Goal: Task Accomplishment & Management: Use online tool/utility

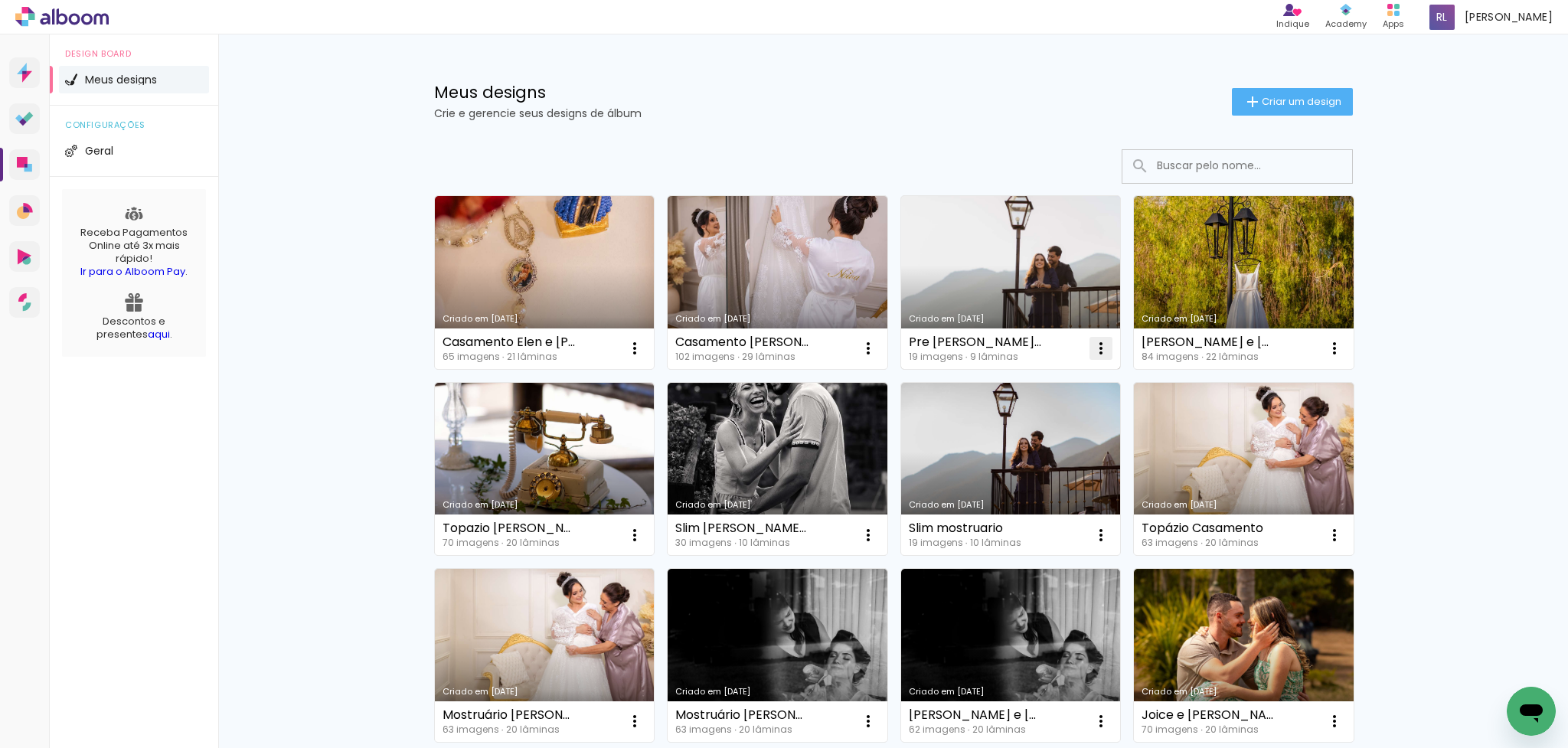
click at [1102, 351] on iron-icon at bounding box center [1101, 348] width 18 height 18
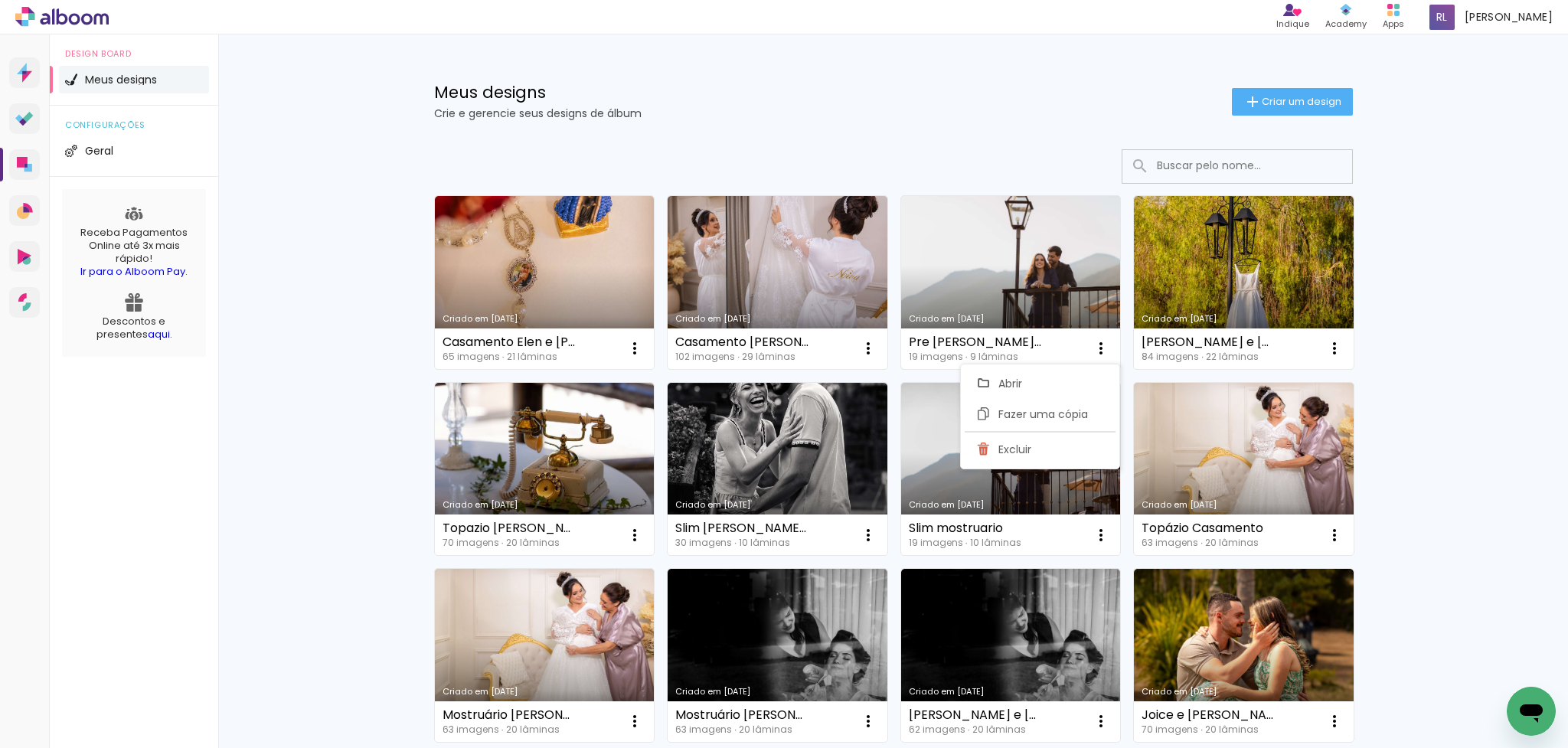
click at [993, 274] on link "Criado em [DATE]" at bounding box center [1011, 282] width 220 height 173
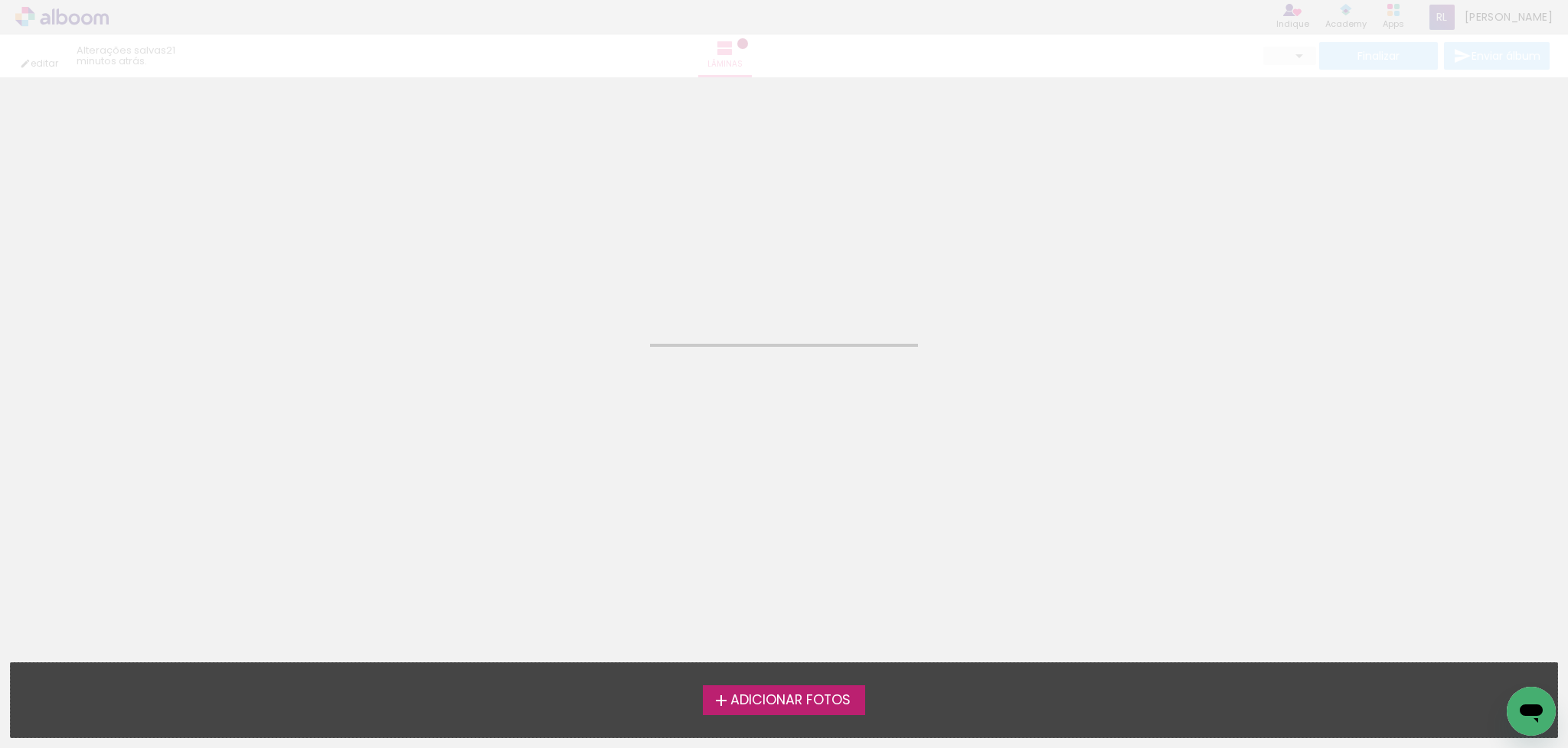
click at [993, 274] on neon-animated-pages "Confirmar Cancelar" at bounding box center [784, 413] width 1568 height 671
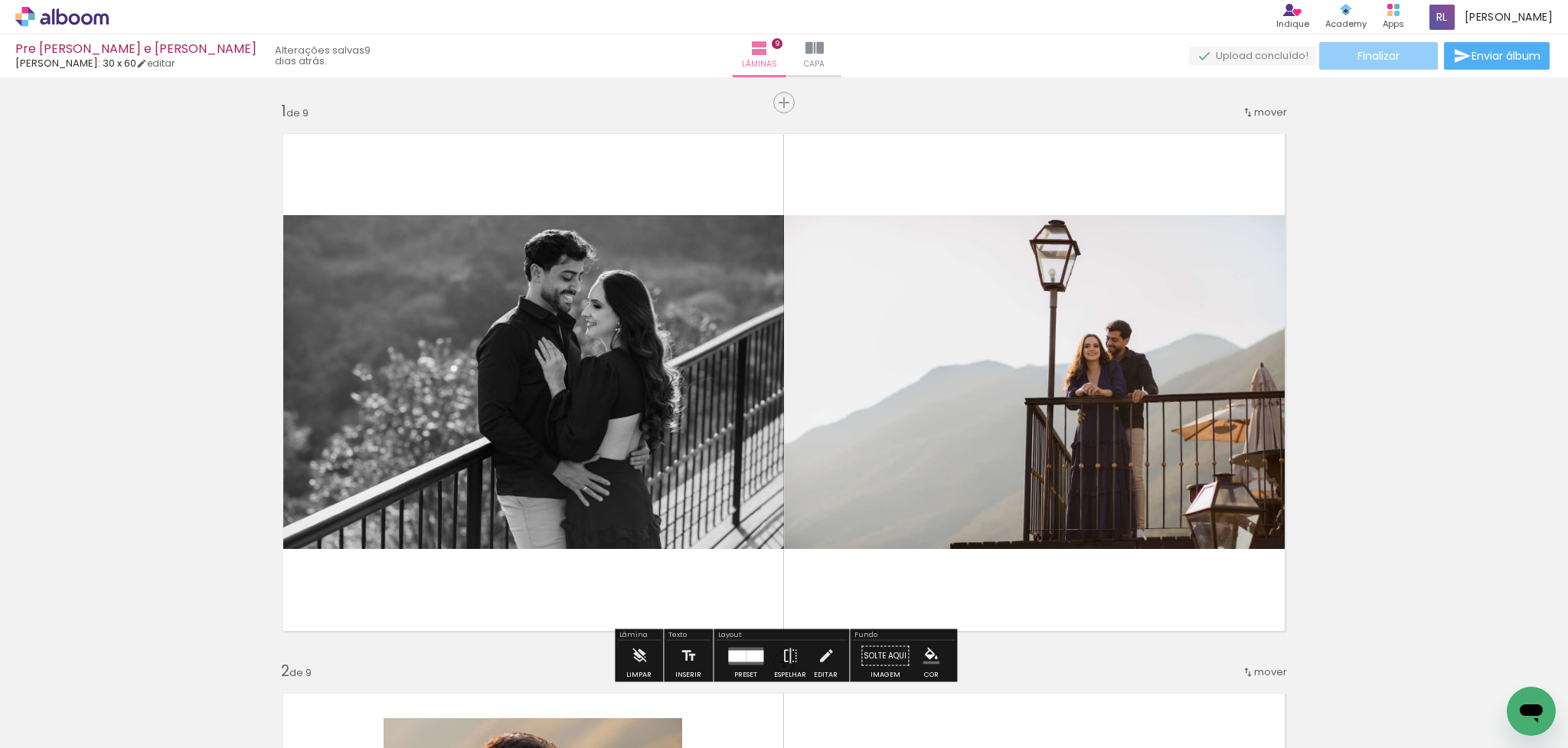
click at [1348, 49] on paper-button "Finalizar" at bounding box center [1378, 55] width 118 height 27
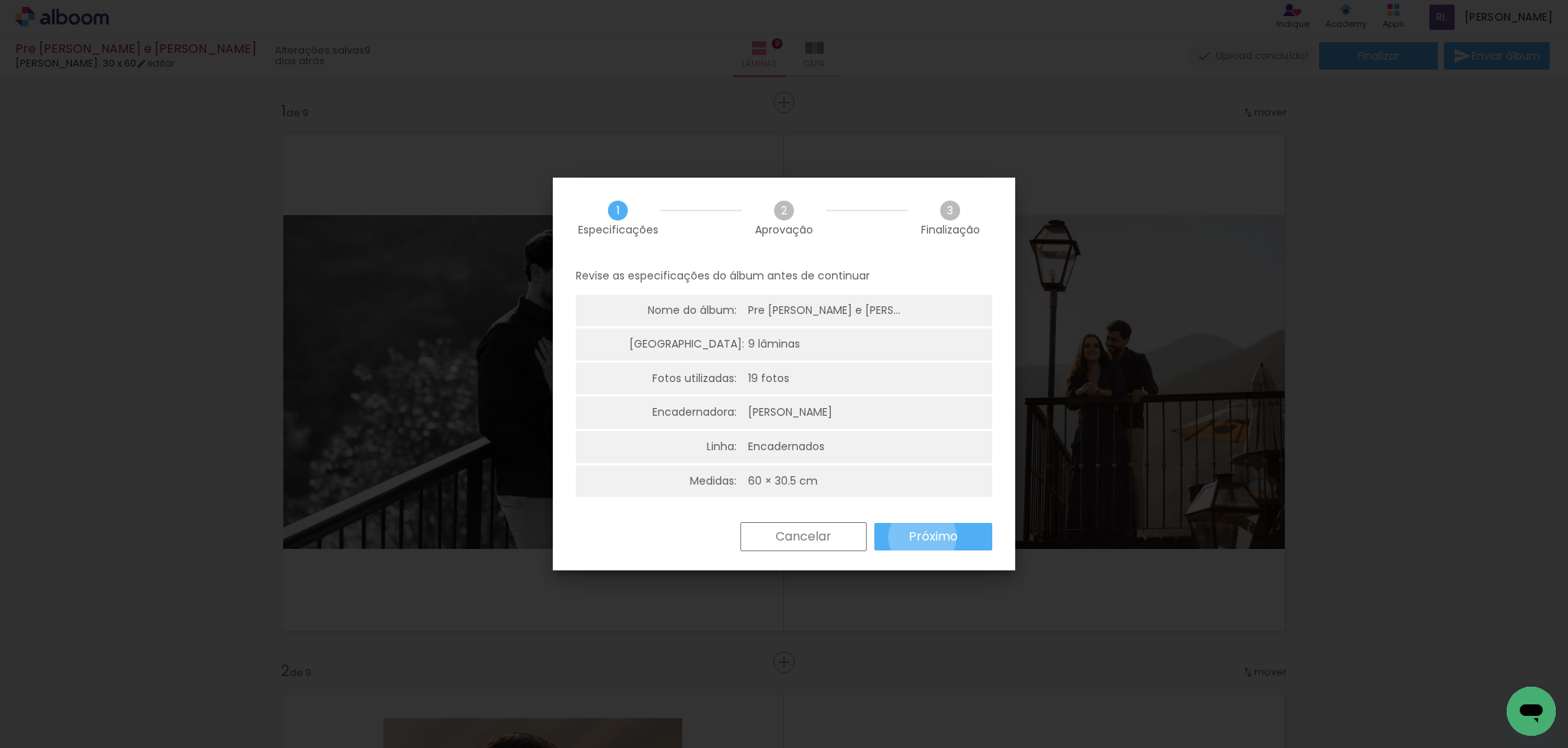
click at [0, 0] on slot "Próximo" at bounding box center [0, 0] width 0 height 0
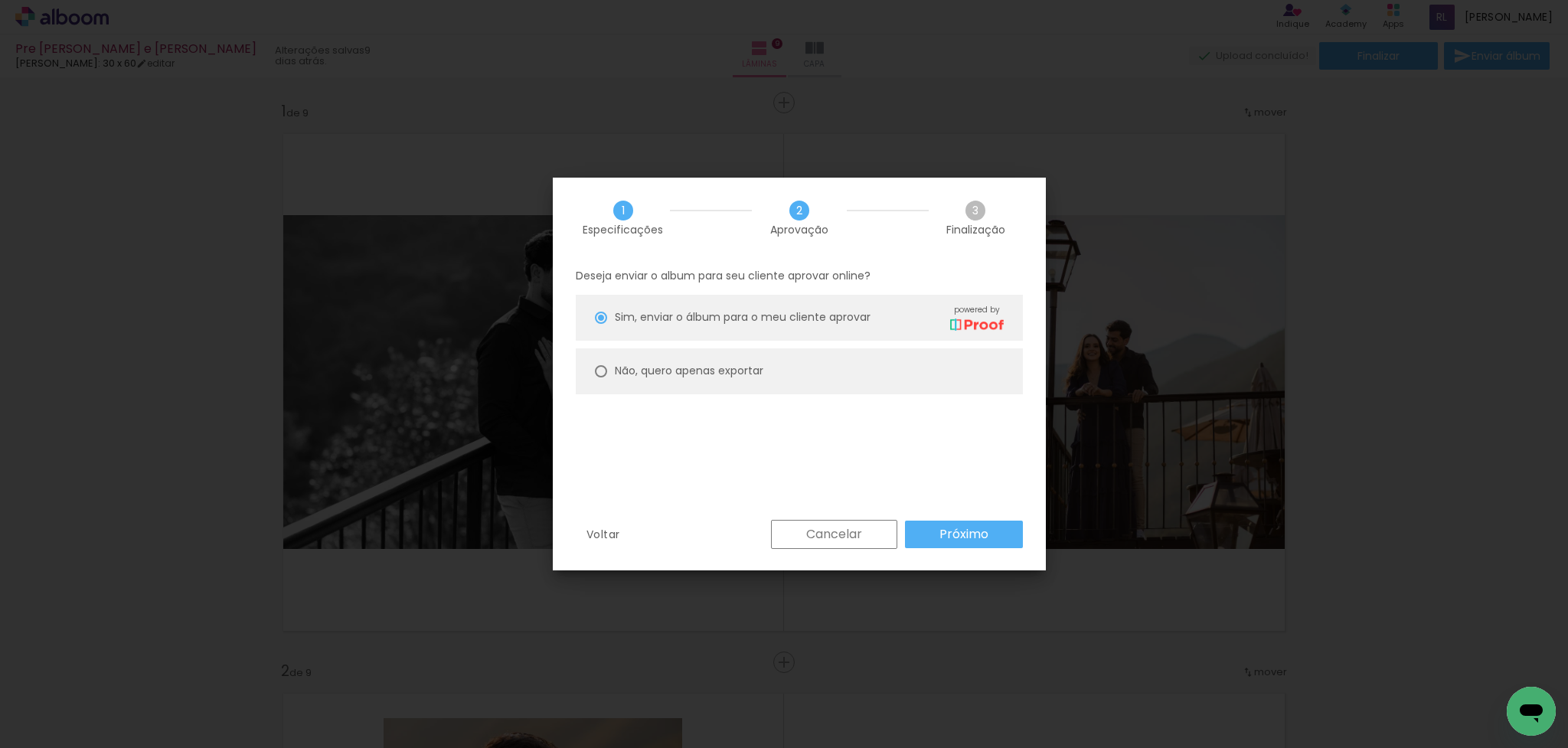
click at [0, 0] on slot "Não, quero apenas exportar" at bounding box center [0, 0] width 0 height 0
type paper-radio-button "on"
click at [0, 0] on slot "Próximo" at bounding box center [0, 0] width 0 height 0
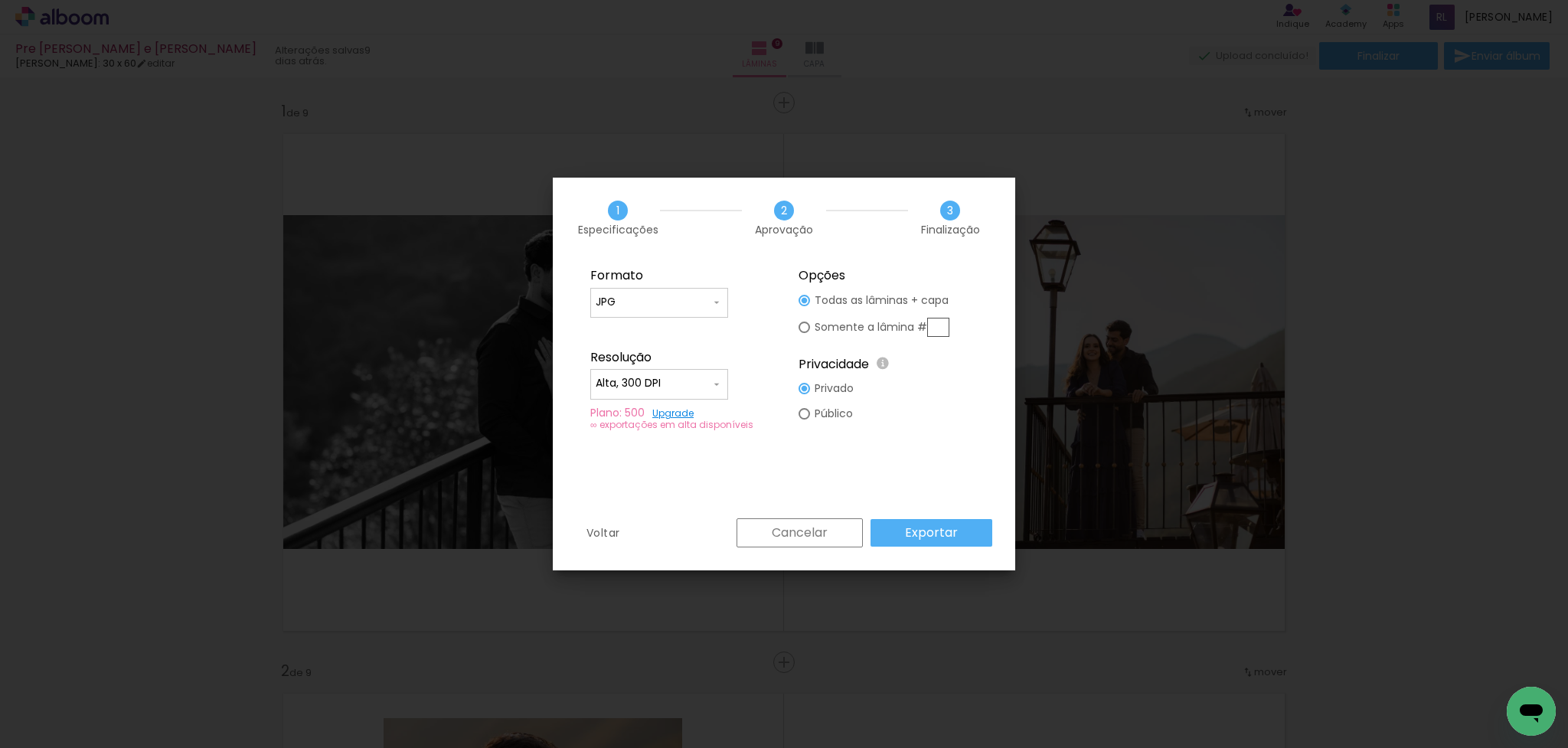
click at [0, 0] on slot "Exportar" at bounding box center [0, 0] width 0 height 0
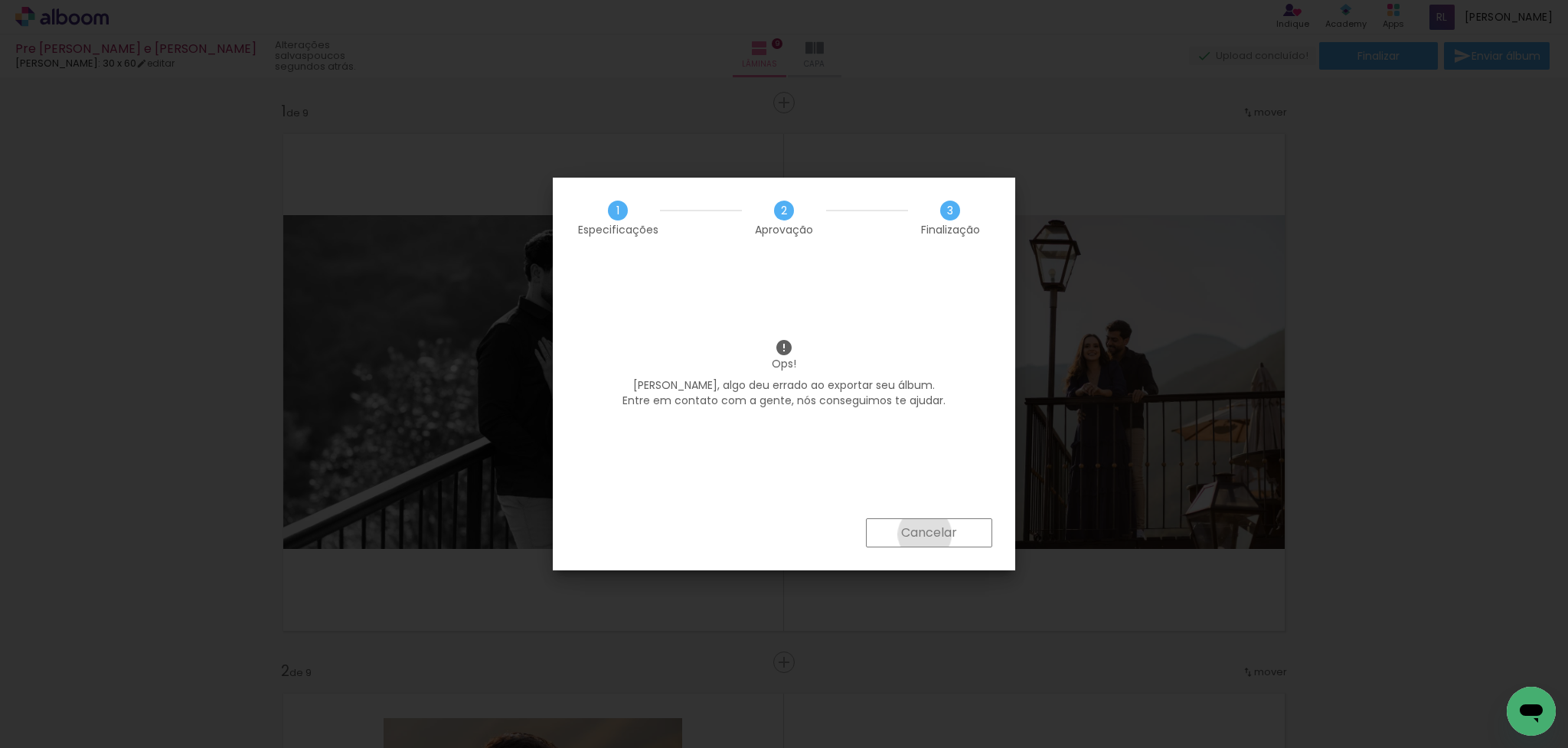
click at [0, 0] on slot "Cancelar" at bounding box center [0, 0] width 0 height 0
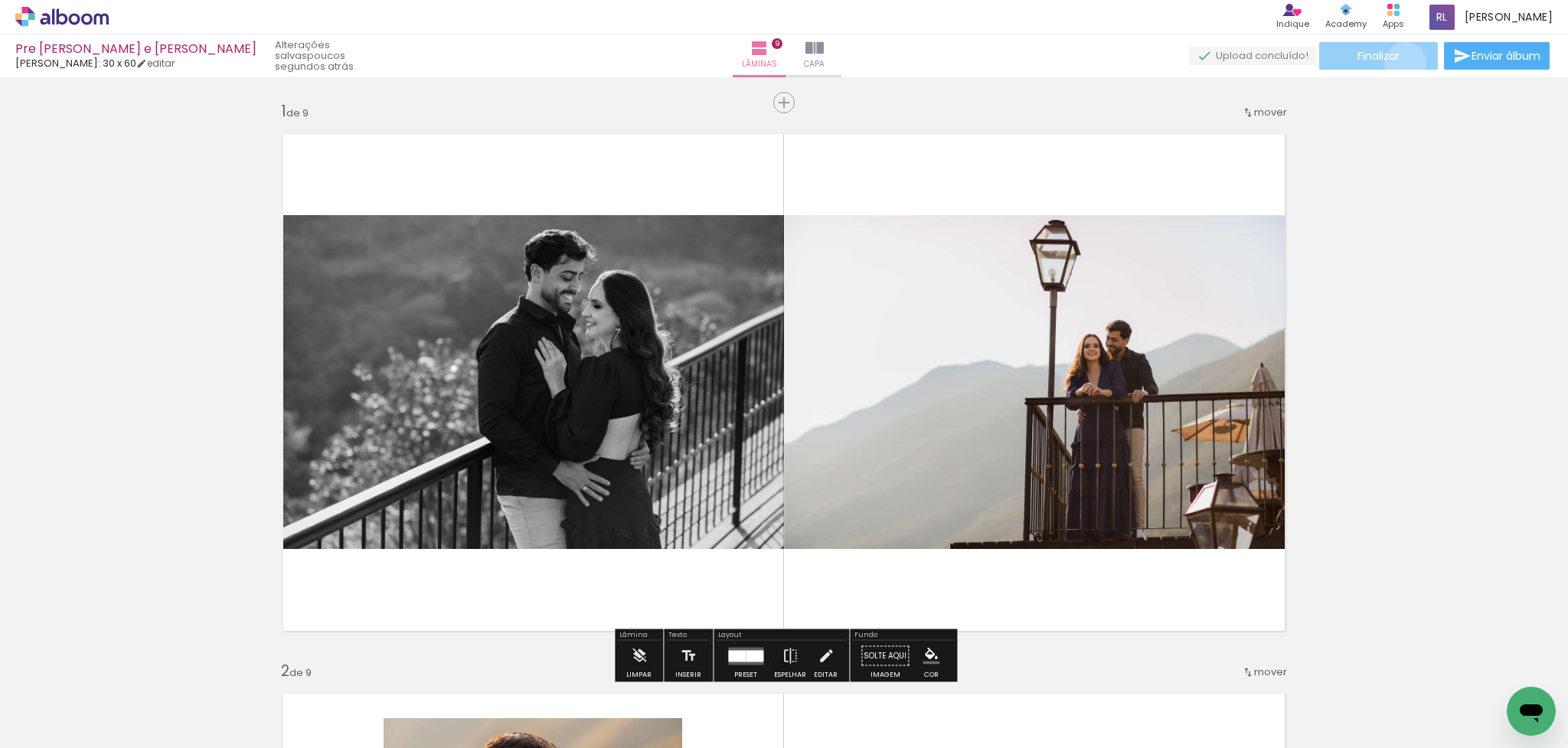
click at [1400, 63] on paper-button "Finalizar" at bounding box center [1378, 55] width 118 height 27
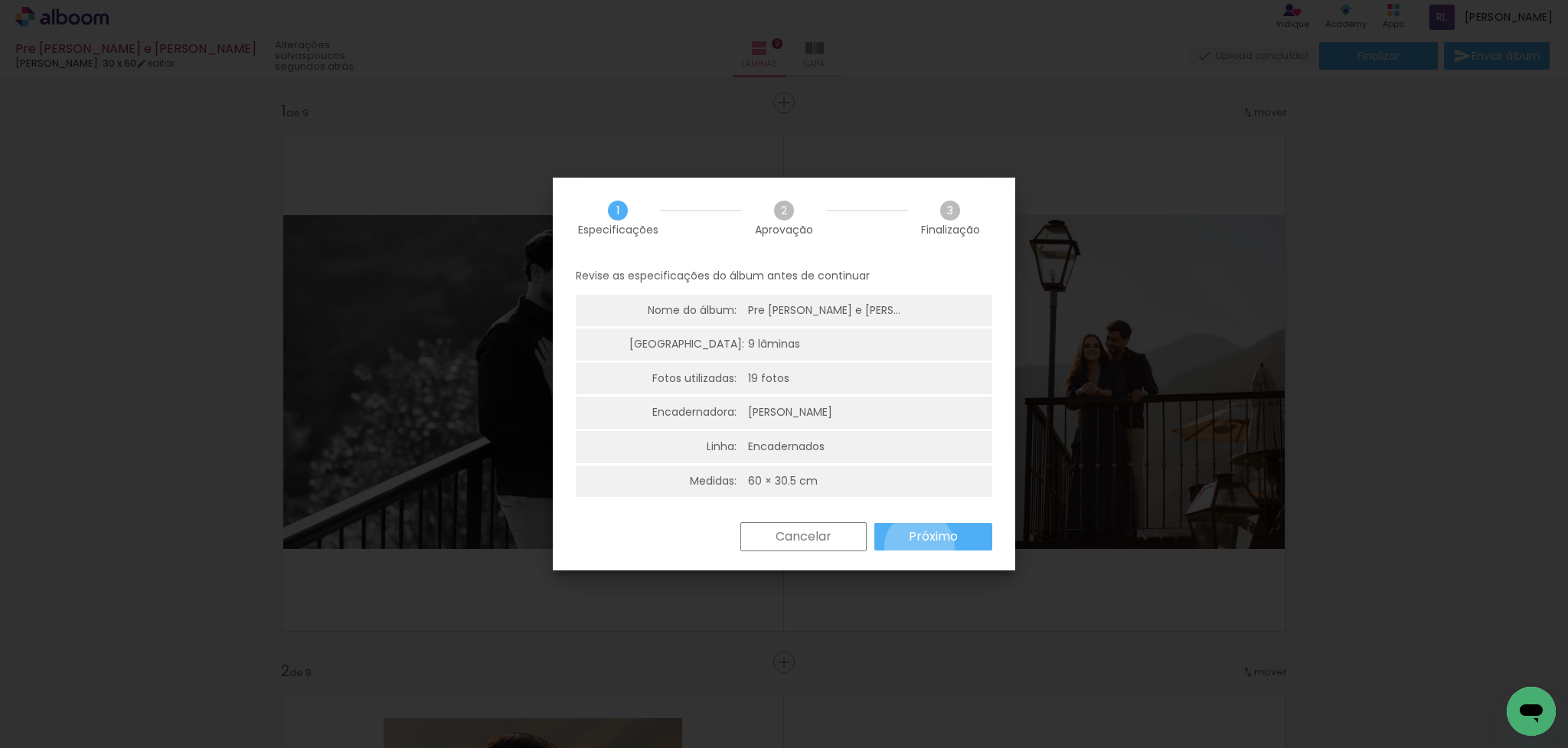
click at [919, 548] on paper-button "Próximo" at bounding box center [934, 536] width 118 height 27
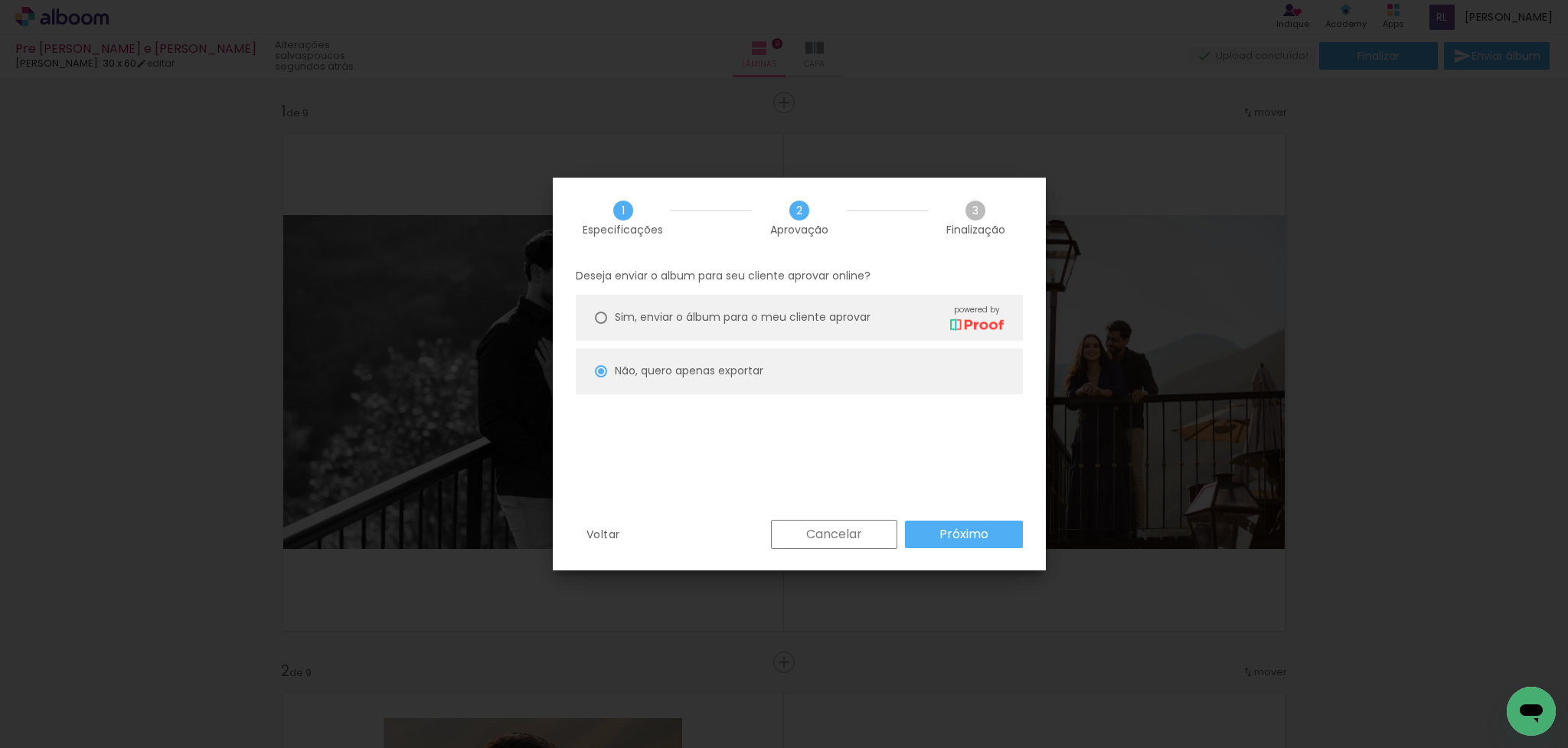
click at [929, 538] on paper-button "Próximo" at bounding box center [963, 534] width 118 height 27
type input "Alta, 300 DPI"
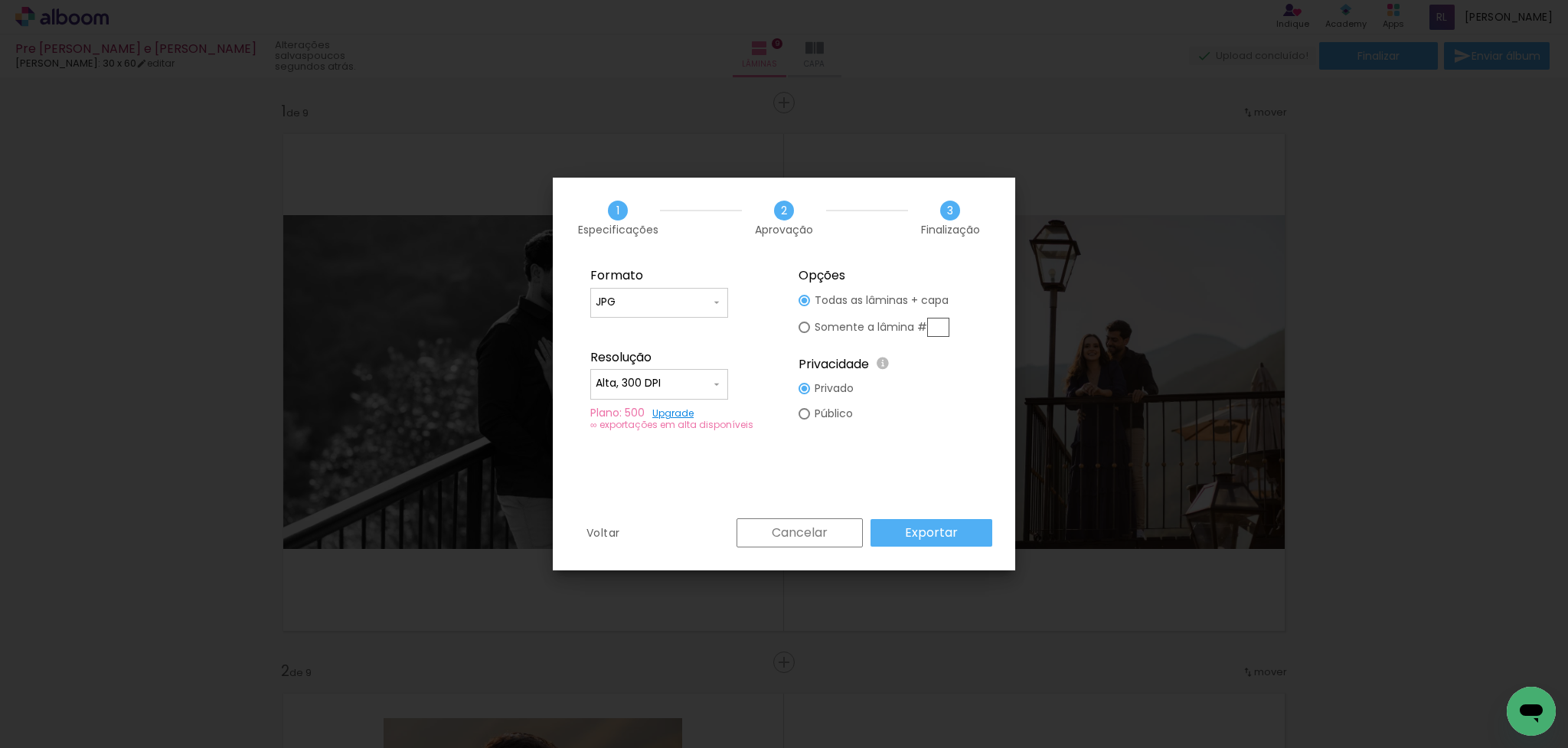
click at [0, 0] on slot "Exportar" at bounding box center [0, 0] width 0 height 0
